Goal: Information Seeking & Learning: Learn about a topic

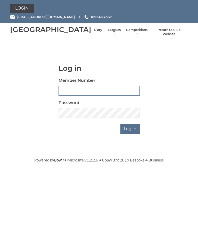
type input "0826"
click at [131, 134] on input "Log in" at bounding box center [130, 129] width 19 height 10
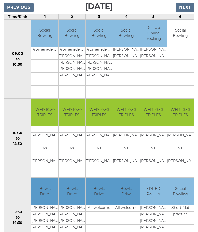
scroll to position [81, 0]
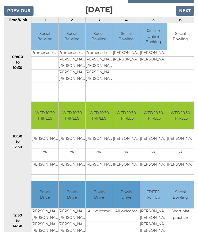
click at [190, 14] on input "Next" at bounding box center [185, 11] width 18 height 10
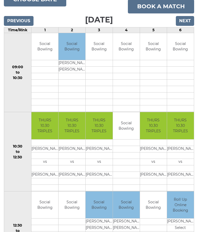
scroll to position [72, 0]
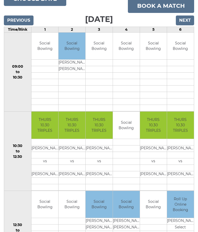
click at [9, 25] on input "Previous" at bounding box center [19, 20] width 30 height 10
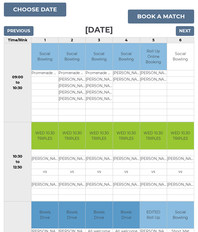
scroll to position [61, 0]
click at [190, 36] on input "Next" at bounding box center [185, 31] width 18 height 10
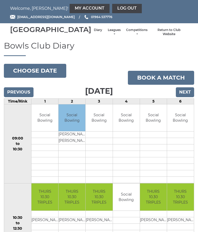
click at [190, 97] on input "Next" at bounding box center [185, 92] width 18 height 10
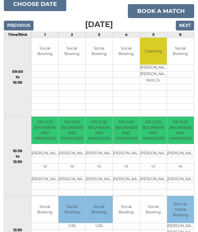
scroll to position [66, 0]
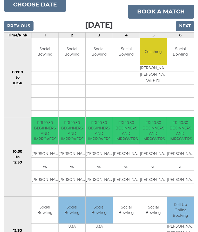
click at [191, 29] on input "Next" at bounding box center [185, 26] width 18 height 10
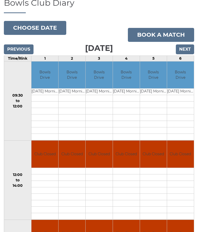
scroll to position [42, 0]
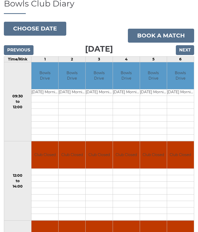
click at [9, 50] on div "Previous Next" at bounding box center [99, 47] width 191 height 8
click at [11, 55] on input "Previous" at bounding box center [19, 50] width 30 height 10
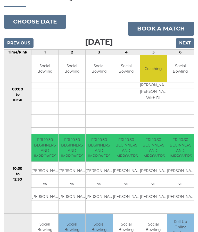
scroll to position [49, 0]
click at [11, 48] on input "Previous" at bounding box center [19, 43] width 30 height 10
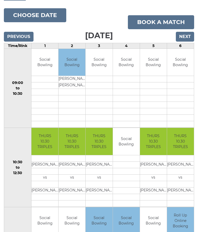
scroll to position [55, 0]
click at [11, 42] on input "Previous" at bounding box center [19, 37] width 30 height 10
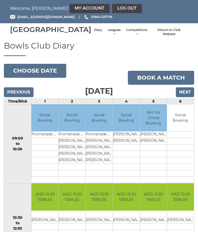
click at [13, 97] on input "Previous" at bounding box center [19, 92] width 30 height 10
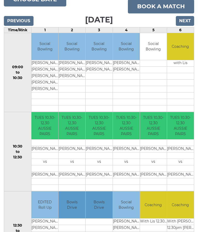
scroll to position [68, 0]
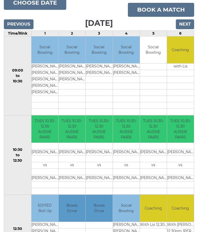
click at [11, 29] on input "Previous" at bounding box center [19, 24] width 30 height 10
click at [9, 29] on input "Previous" at bounding box center [19, 24] width 30 height 10
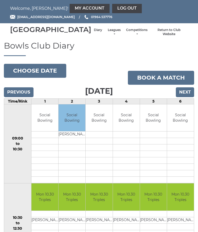
click at [107, 36] on link "Leagues" at bounding box center [114, 32] width 14 height 9
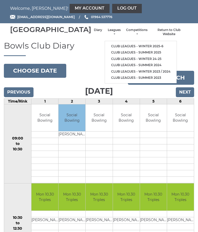
click at [137, 49] on link "Club leagues - Winter 2025-6" at bounding box center [141, 46] width 72 height 6
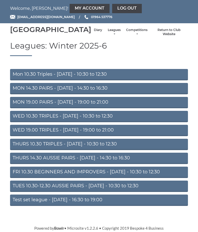
click at [17, 80] on link "Mon 10.30 Triples - [DATE] - 10:30 to 12:30" at bounding box center [99, 74] width 178 height 11
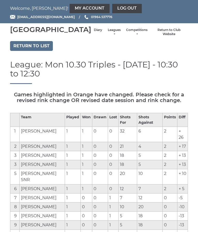
click at [18, 51] on link "Return to list" at bounding box center [31, 46] width 43 height 10
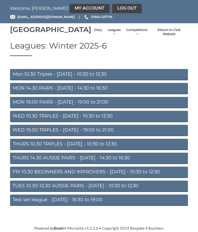
click at [19, 94] on link "MON 14.30 PAIRS - [DATE] - 14:30 to 16:30" at bounding box center [99, 88] width 178 height 11
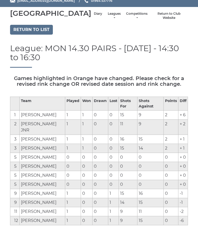
scroll to position [17, 0]
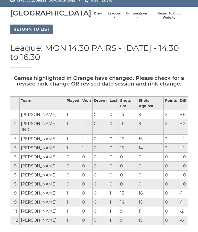
click at [17, 34] on link "Return to list" at bounding box center [31, 30] width 43 height 10
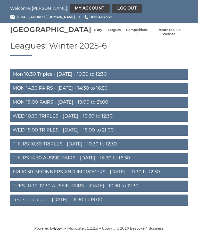
click at [16, 108] on link "MON 19.00 PAIRS - [DATE] - 19:00 to 21:00" at bounding box center [99, 102] width 178 height 11
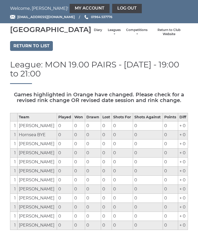
click at [14, 50] on link "Return to list" at bounding box center [31, 46] width 43 height 10
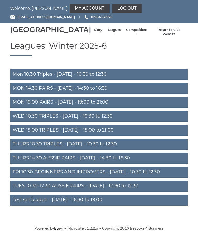
scroll to position [6, 0]
click at [16, 119] on link "WED 10.30 TRIPLES - [DATE] - 10:30 to 12:30" at bounding box center [99, 116] width 178 height 11
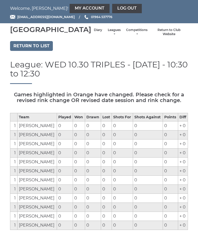
click at [13, 51] on link "Return to list" at bounding box center [31, 46] width 43 height 10
